Goal: Obtain resource: Download file/media

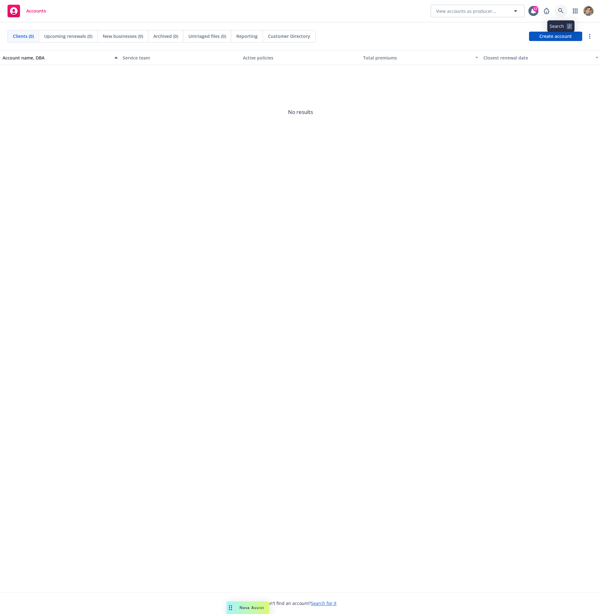
click at [558, 10] on link at bounding box center [561, 11] width 13 height 13
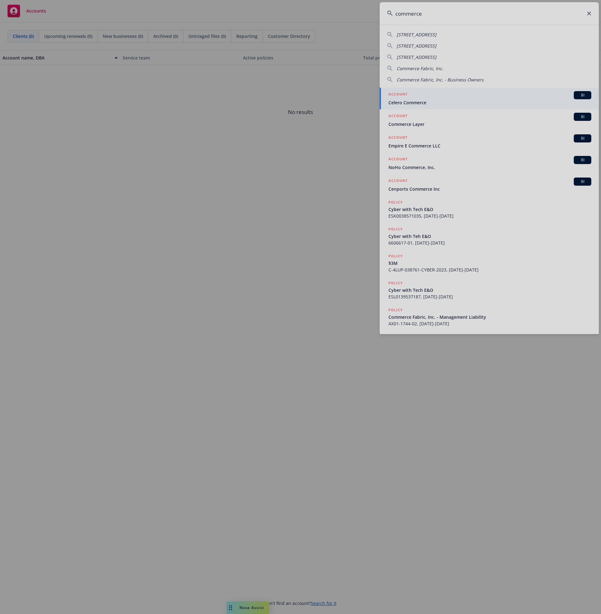
type input "commerce"
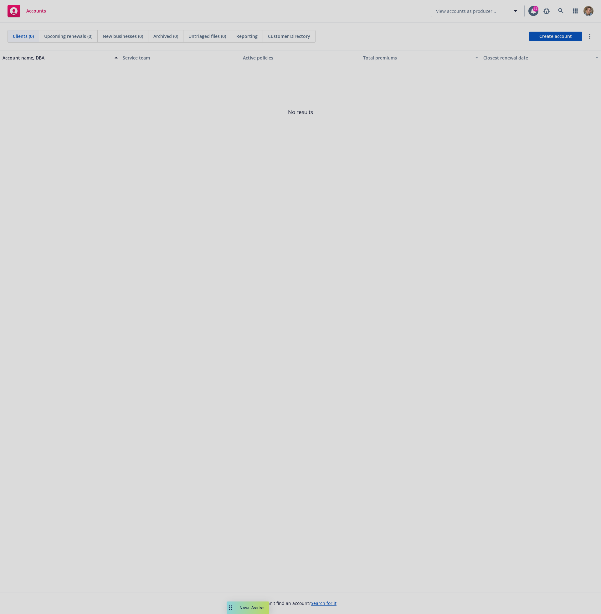
click at [117, 371] on div at bounding box center [300, 307] width 601 height 614
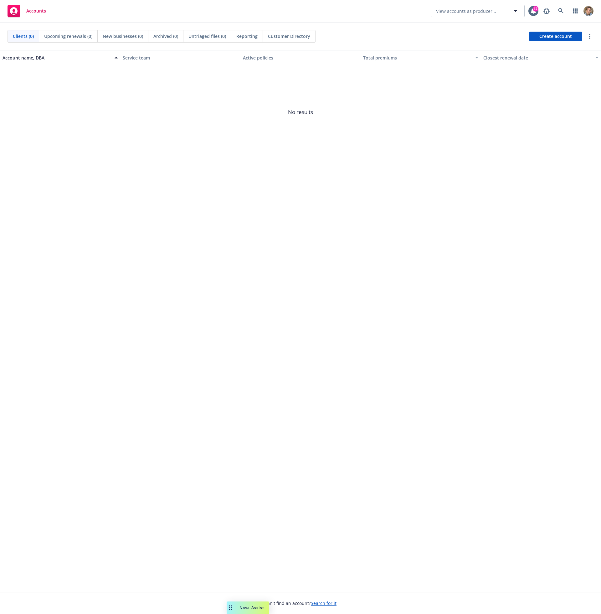
drag, startPoint x: 258, startPoint y: 609, endPoint x: 485, endPoint y: 600, distance: 227.1
click at [485, 600] on body "Accounts View accounts as producer... 17 Clients (0) Upcoming renewals (0) New …" at bounding box center [300, 307] width 601 height 614
drag, startPoint x: 229, startPoint y: 609, endPoint x: 462, endPoint y: 603, distance: 233.3
click at [462, 603] on div "Drag to move" at bounding box center [464, 607] width 8 height 13
click at [557, 12] on link at bounding box center [561, 11] width 13 height 13
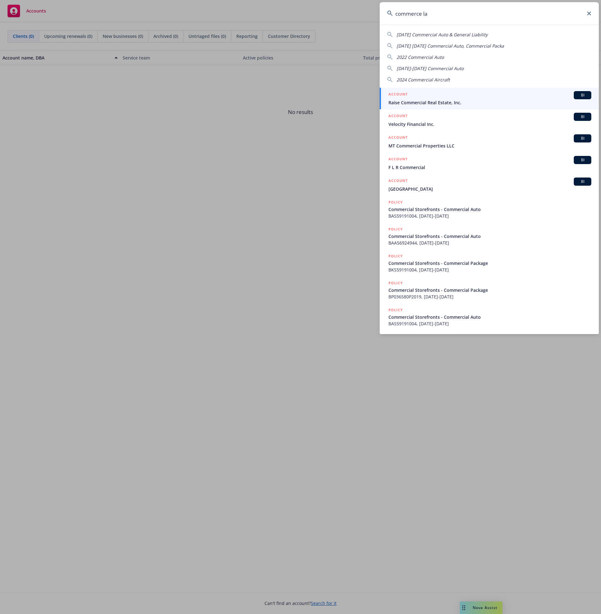
type input "commerce lay"
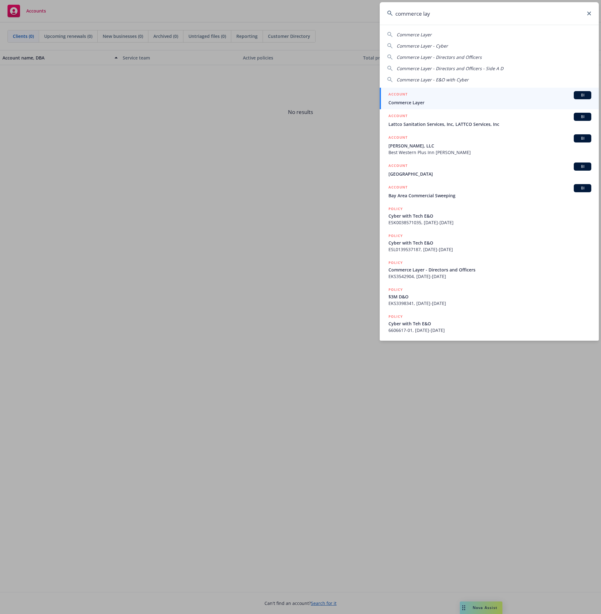
click at [448, 101] on span "Commerce Layer" at bounding box center [489, 102] width 203 height 7
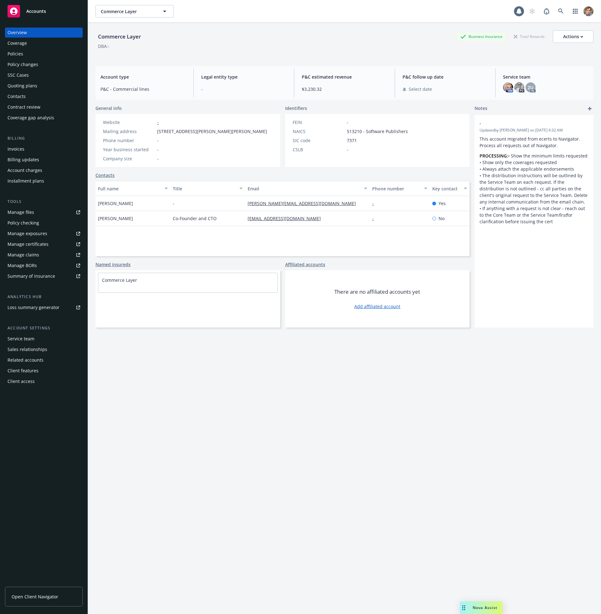
click at [28, 57] on div "Policies" at bounding box center [44, 54] width 73 height 10
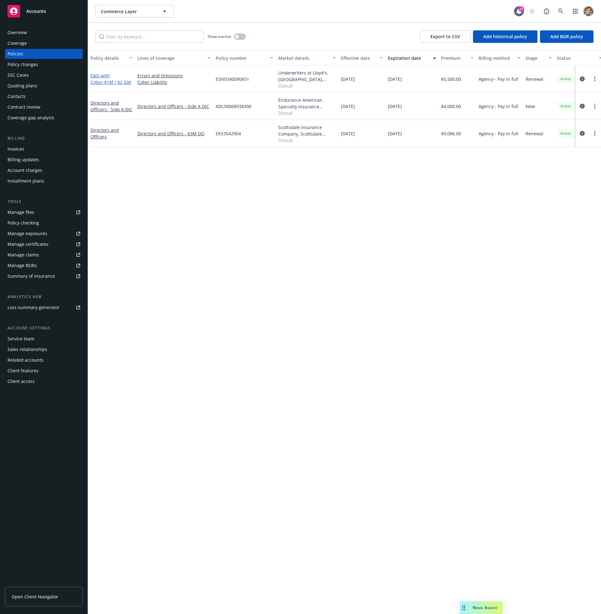
click at [114, 78] on link "E&O with Cyber - $1M / $2,500" at bounding box center [110, 79] width 41 height 13
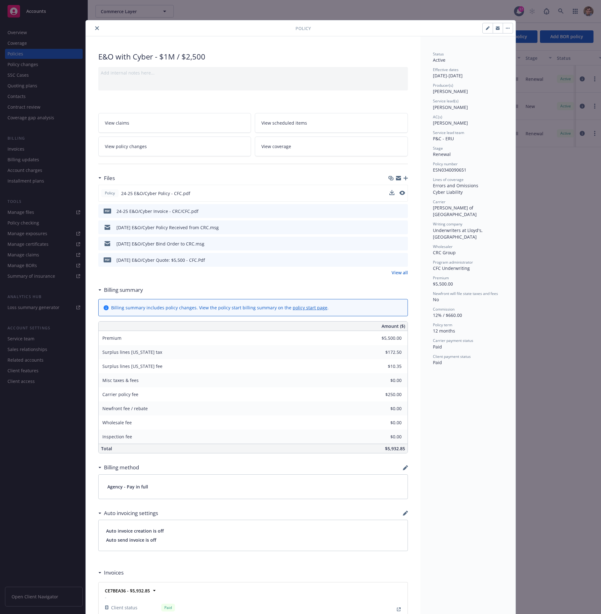
click at [389, 193] on icon "download file" at bounding box center [391, 192] width 5 height 5
click at [95, 26] on icon "close" at bounding box center [97, 28] width 4 height 4
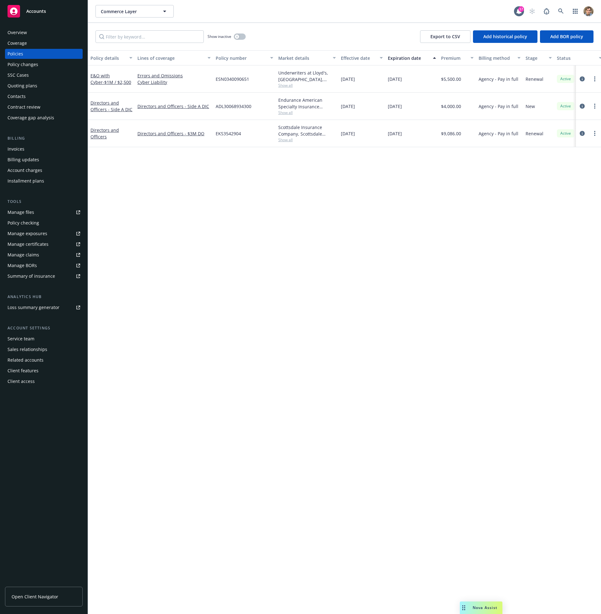
click at [28, 213] on div "Manage files" at bounding box center [21, 212] width 27 height 10
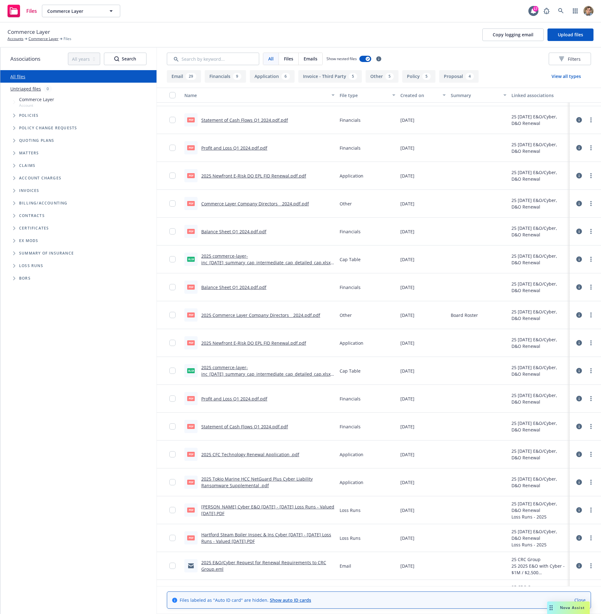
scroll to position [639, 0]
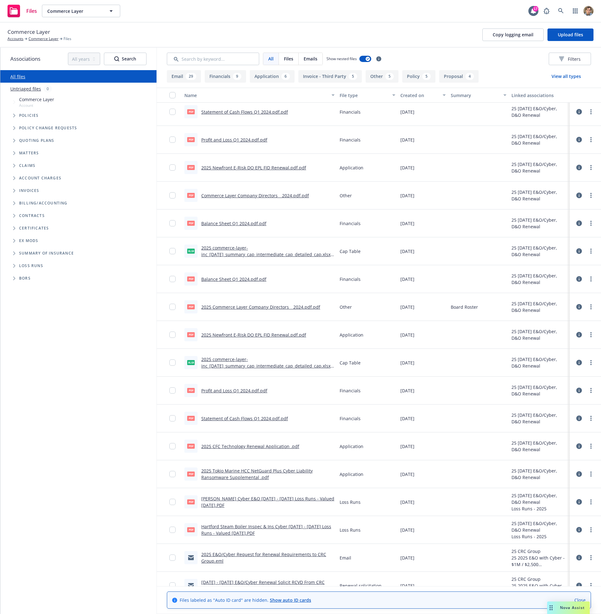
click at [266, 335] on link "2025 Newfront E-Risk DO EPL FID Renewal.pdf.pdf" at bounding box center [253, 335] width 105 height 6
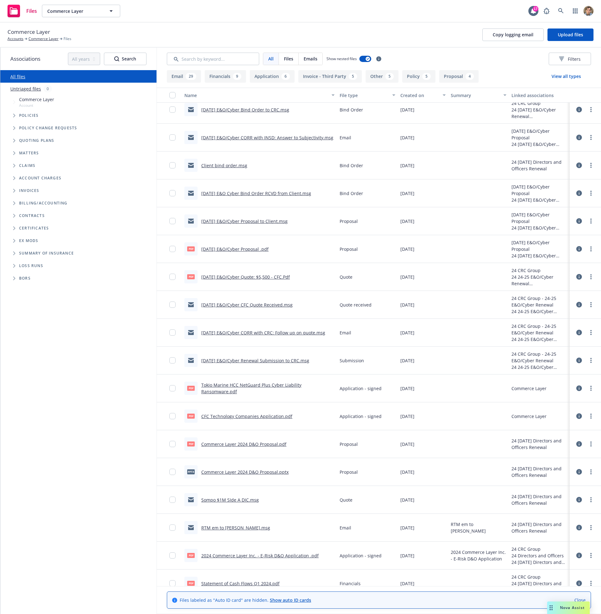
scroll to position [1666, 0]
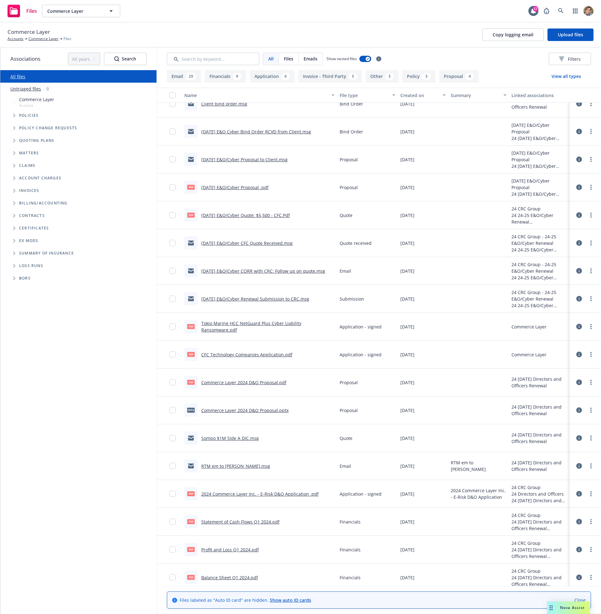
click at [237, 412] on link "Commerce Layer 2024 D&O Proposal.pptx" at bounding box center [244, 410] width 87 height 6
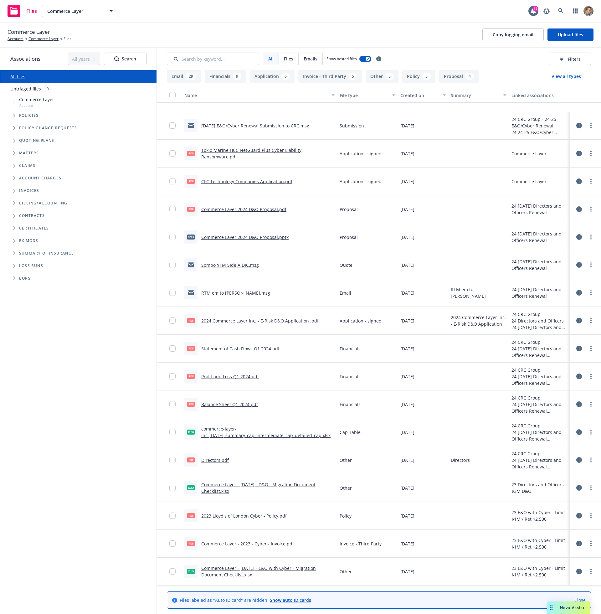
scroll to position [1892, 0]
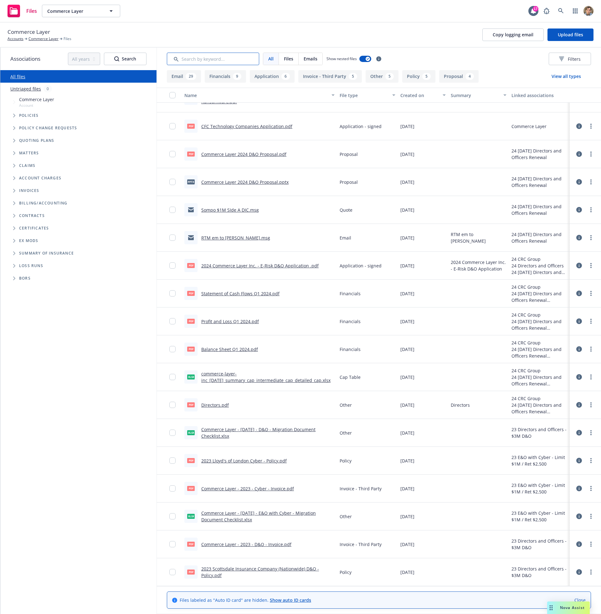
click at [193, 60] on input "Search by keyword..." at bounding box center [213, 59] width 92 height 13
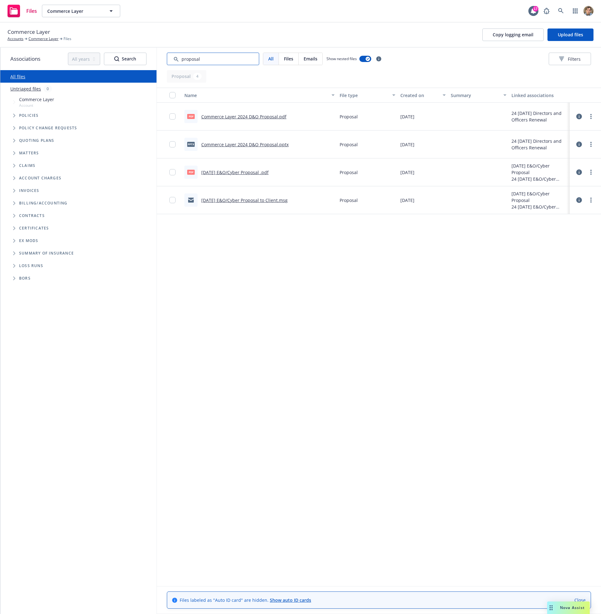
scroll to position [0, 0]
type input "proposal"
click at [230, 171] on link "9/24/24 E&O/Cyber Proposal .pdf" at bounding box center [234, 172] width 67 height 6
click at [245, 118] on link "Commerce Layer 2024 D&O Proposal.pdf" at bounding box center [243, 117] width 85 height 6
click at [266, 117] on link "Commerce Layer 2024 D&O Proposal.pdf" at bounding box center [243, 117] width 85 height 6
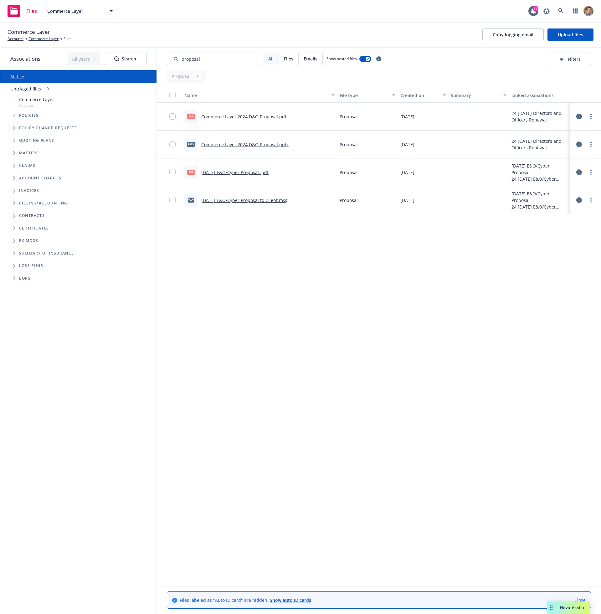
click at [250, 172] on link "9/24/24 E&O/Cyber Proposal .pdf" at bounding box center [234, 172] width 67 height 6
click at [564, 12] on link at bounding box center [561, 11] width 13 height 13
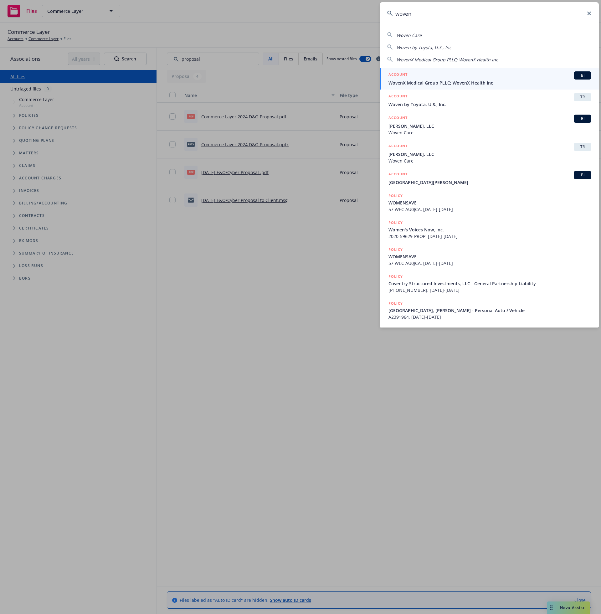
type input "wovenx"
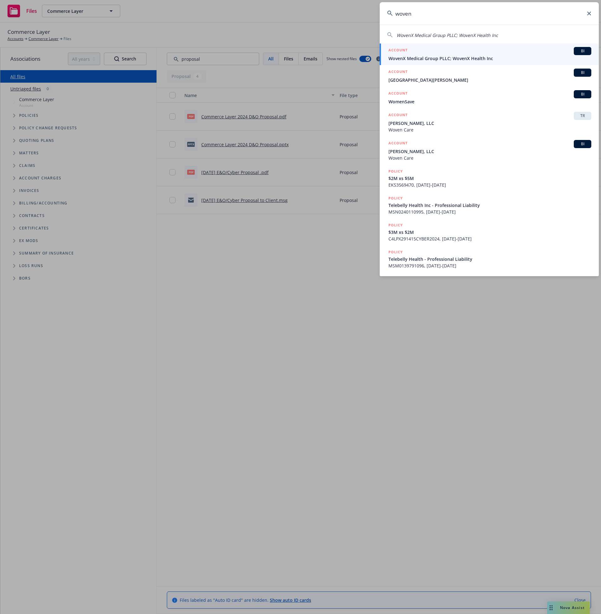
drag, startPoint x: 564, startPoint y: 12, endPoint x: 475, endPoint y: 55, distance: 99.3
click at [475, 55] on div "ACCOUNT BI" at bounding box center [489, 51] width 203 height 8
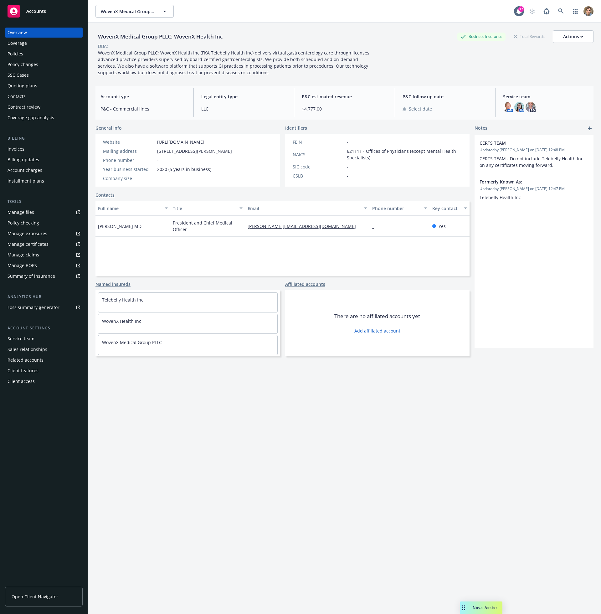
click at [28, 215] on div "Manage files" at bounding box center [21, 212] width 27 height 10
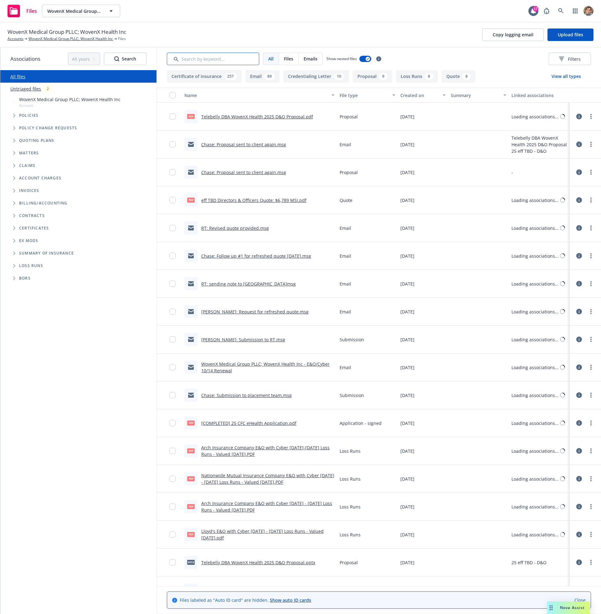
click at [198, 58] on input "Search by keyword..." at bounding box center [213, 59] width 92 height 13
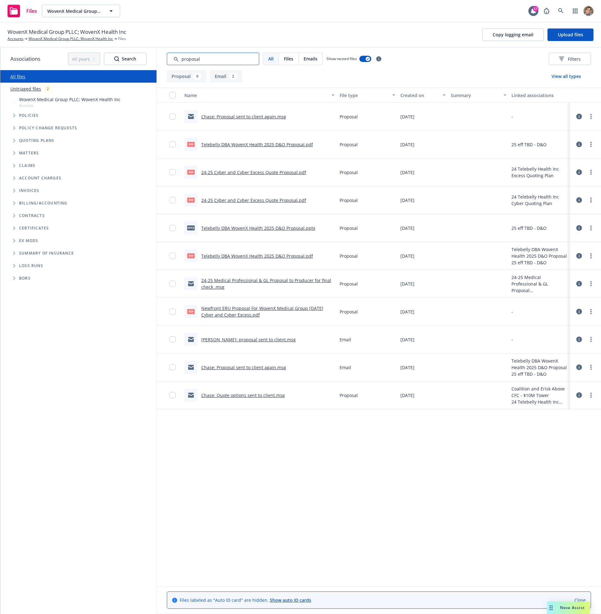
type input "proposal"
click at [228, 144] on link "Telebelly DBA WovenX Health 2025 D&O Proposal.pdf" at bounding box center [257, 144] width 112 height 6
click at [222, 172] on link "24-25 Cyber and Cyber Excess Quote Proposal.pdf" at bounding box center [253, 172] width 105 height 6
